Goal: Task Accomplishment & Management: Use online tool/utility

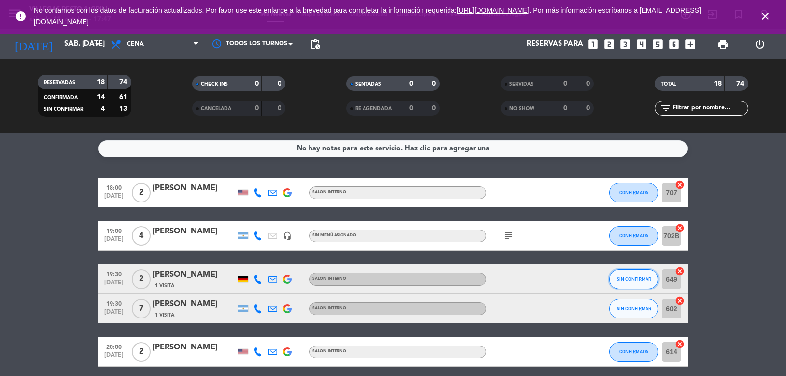
click at [645, 279] on span "SIN CONFIRMAR" at bounding box center [633, 278] width 35 height 5
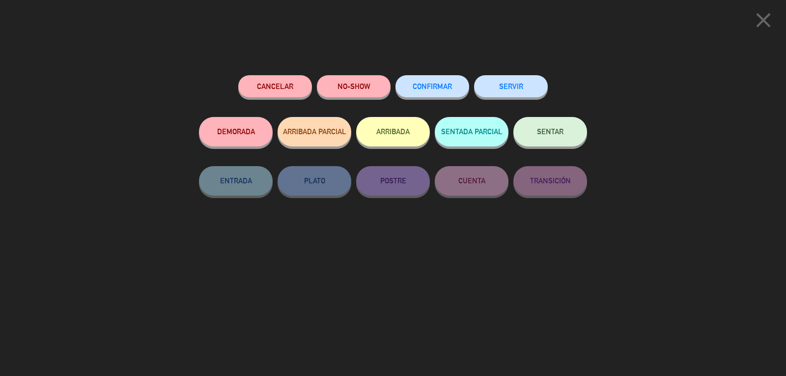
click at [441, 98] on div "CONFIRMAR" at bounding box center [432, 96] width 74 height 42
click at [439, 95] on button "CONFIRMAR" at bounding box center [432, 86] width 74 height 22
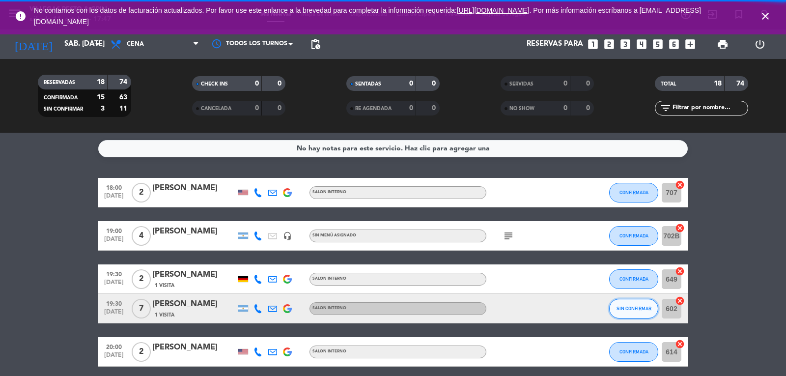
click at [632, 307] on span "SIN CONFIRMAR" at bounding box center [633, 307] width 35 height 5
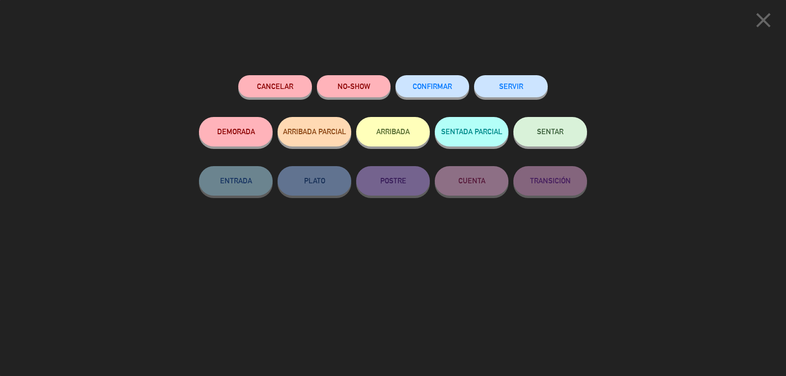
click at [421, 81] on button "CONFIRMAR" at bounding box center [432, 86] width 74 height 22
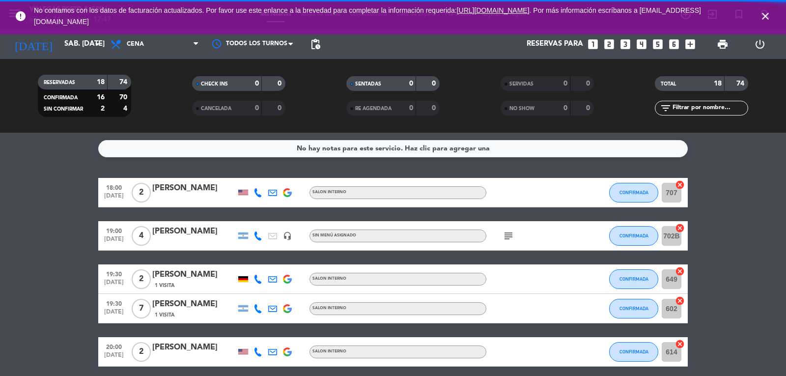
click at [631, 193] on span "CONFIRMADA" at bounding box center [633, 192] width 29 height 5
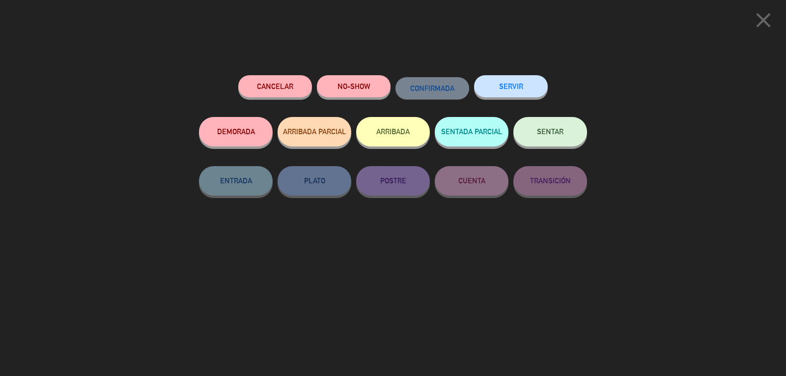
click at [533, 134] on button "SENTAR" at bounding box center [550, 131] width 74 height 29
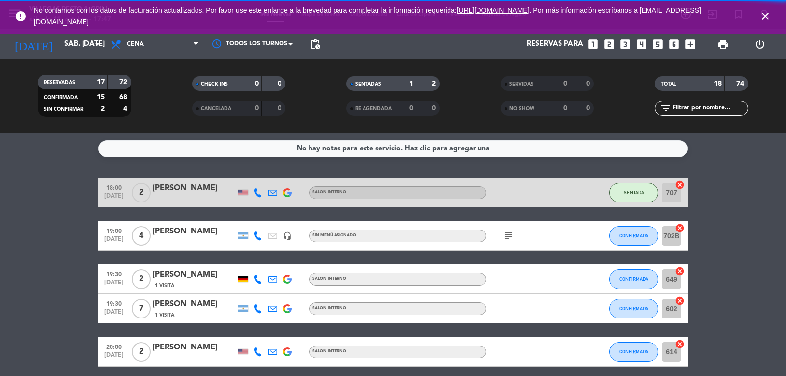
click at [772, 11] on span "close" at bounding box center [765, 16] width 27 height 27
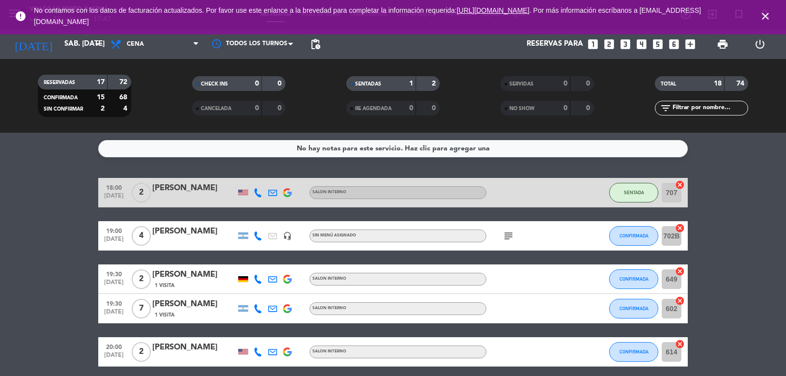
click at [767, 13] on icon "close" at bounding box center [765, 16] width 12 height 12
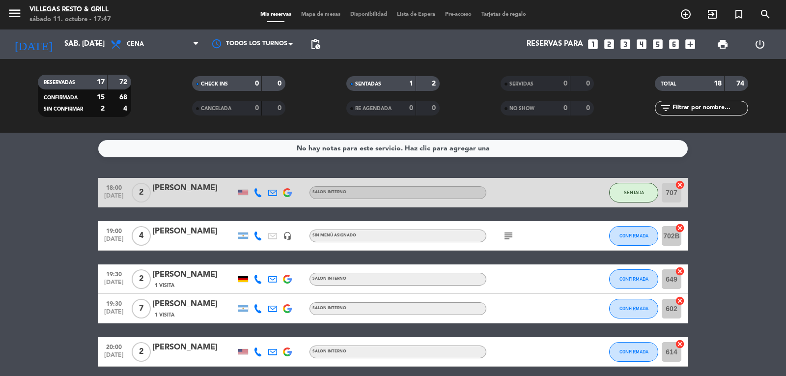
click at [322, 16] on span "Mapa de mesas" at bounding box center [320, 14] width 49 height 5
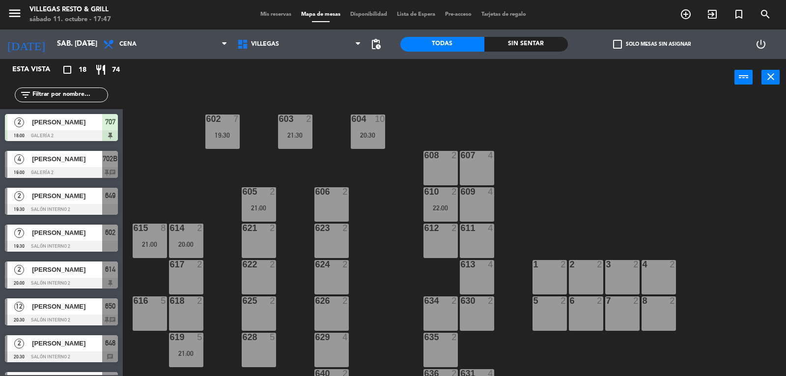
drag, startPoint x: 76, startPoint y: 120, endPoint x: 238, endPoint y: 171, distance: 169.9
click at [228, 161] on div "Esta vista crop_square 18 restaurant 74 filter_list 2 Marla Hazell 18:00 Galerí…" at bounding box center [393, 218] width 786 height 318
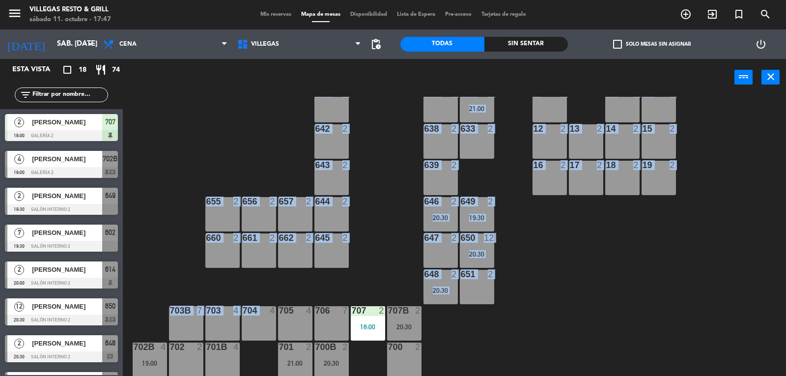
drag, startPoint x: 238, startPoint y: 171, endPoint x: 58, endPoint y: 215, distance: 184.8
click at [236, 292] on div "602 7 19:30 603 2 21:30 604 10 20:30 608 2 607 4 605 2 21:00 606 2 610 2 22:00 …" at bounding box center [458, 237] width 655 height 280
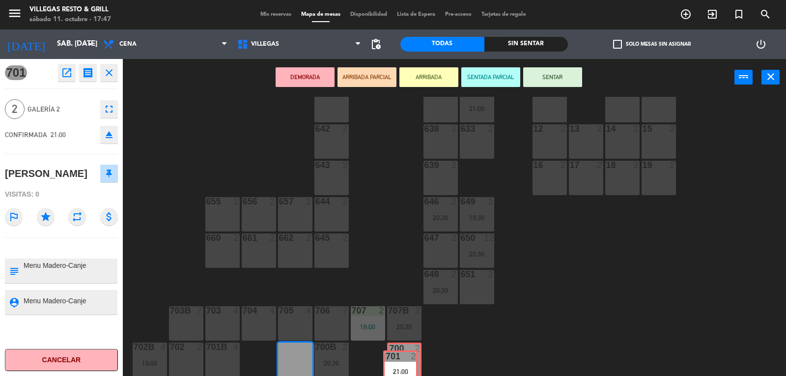
drag, startPoint x: 298, startPoint y: 355, endPoint x: 407, endPoint y: 353, distance: 109.0
click at [408, 361] on div "602 7 19:30 603 2 21:30 604 10 20:30 608 2 607 4 605 2 21:00 606 2 610 2 22:00 …" at bounding box center [458, 237] width 655 height 280
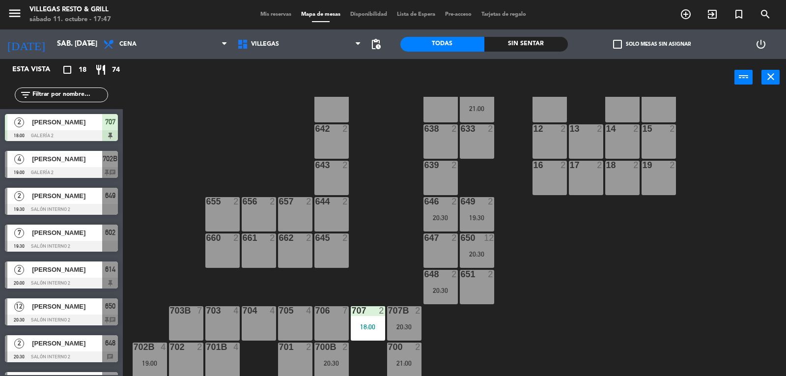
scroll to position [1, 0]
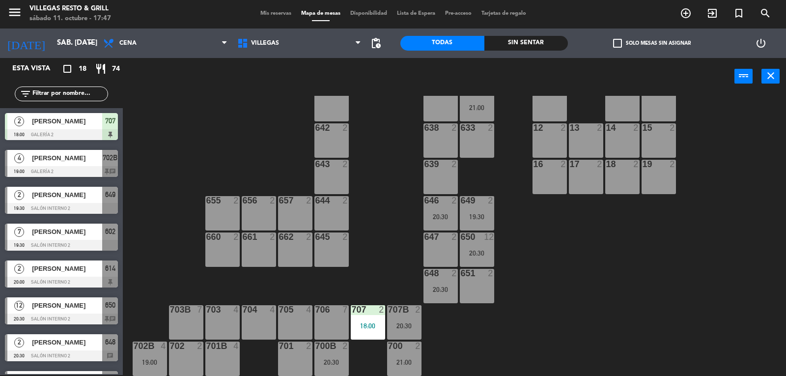
drag, startPoint x: 409, startPoint y: 322, endPoint x: 402, endPoint y: 320, distance: 7.5
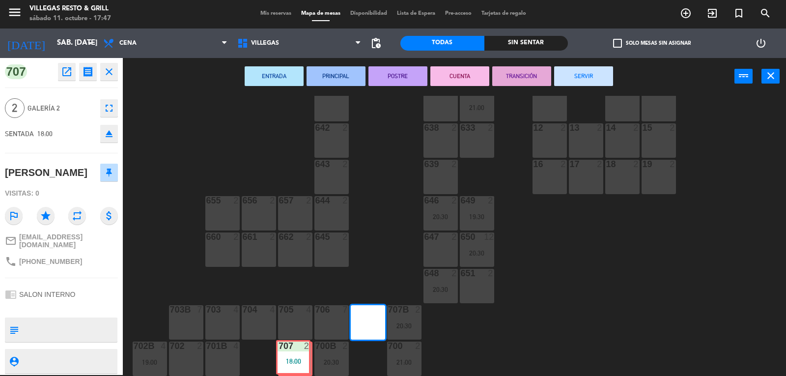
drag, startPoint x: 369, startPoint y: 325, endPoint x: 295, endPoint y: 359, distance: 82.4
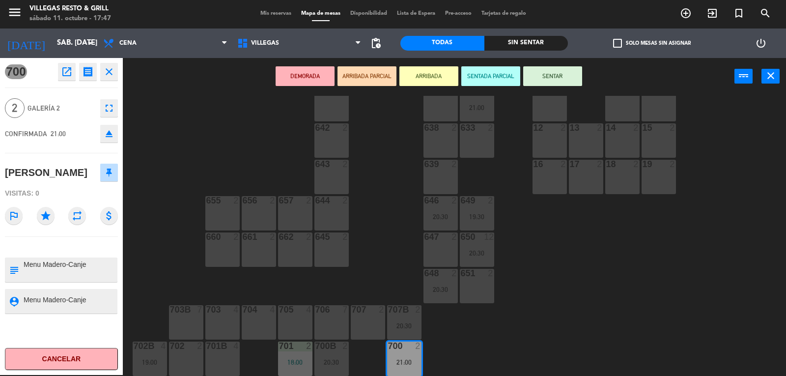
drag, startPoint x: 396, startPoint y: 355, endPoint x: 374, endPoint y: 364, distance: 23.2
click at [198, 357] on div "702 2" at bounding box center [186, 358] width 34 height 34
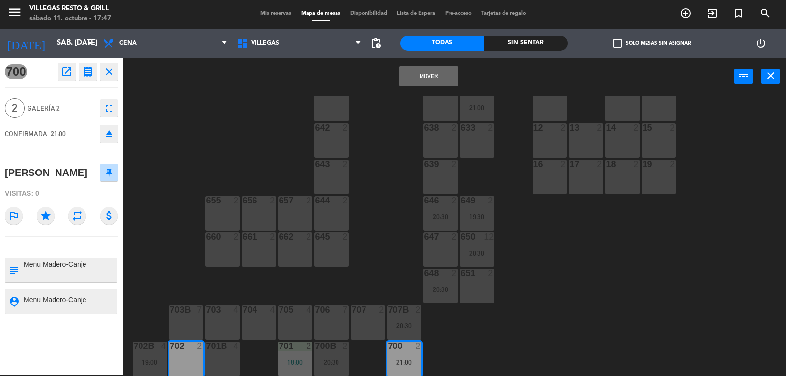
click at [426, 62] on div "Mover power_input close" at bounding box center [428, 76] width 611 height 37
click at [426, 70] on button "Mover" at bounding box center [428, 76] width 59 height 20
